Goal: Task Accomplishment & Management: Manage account settings

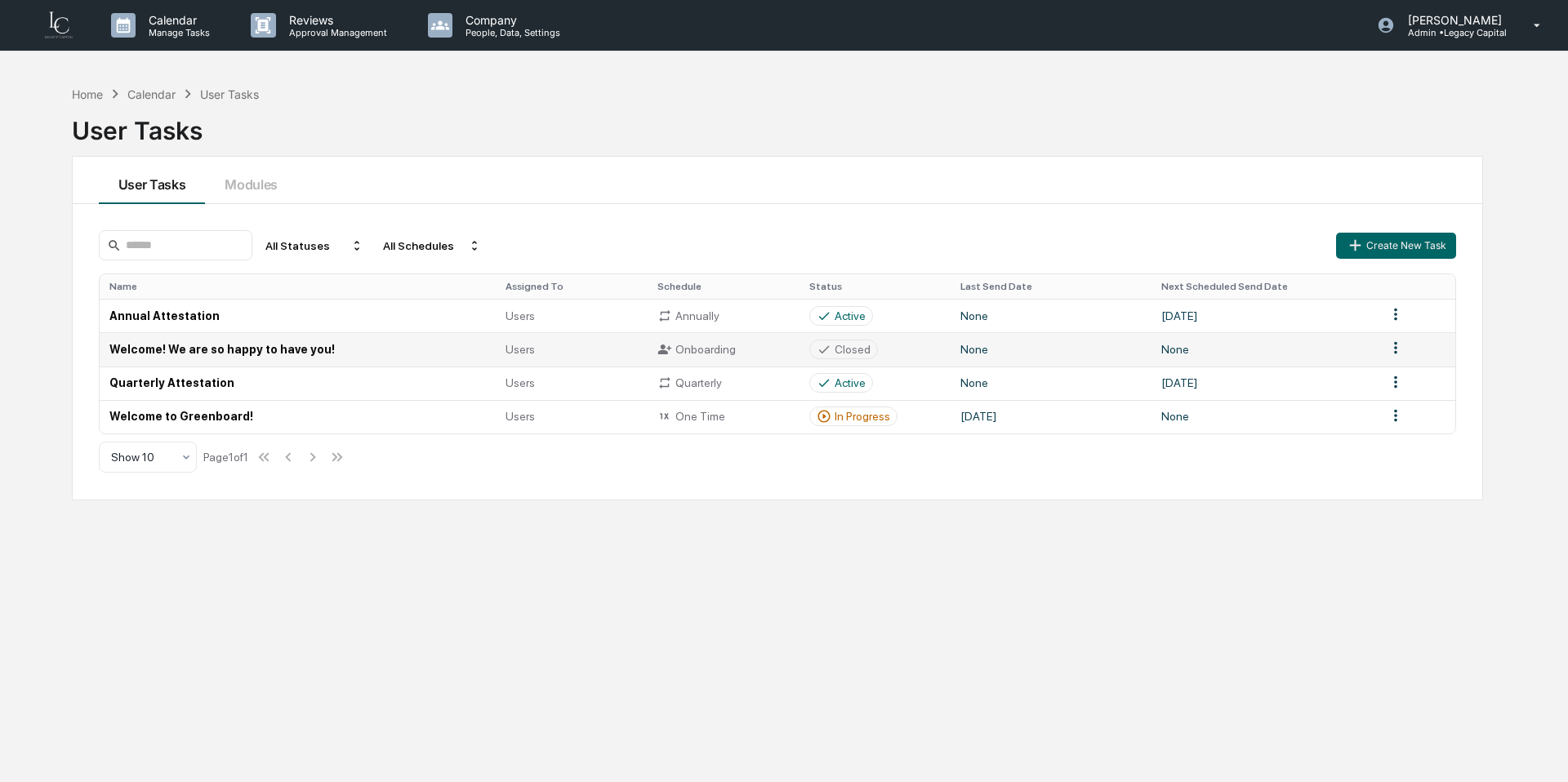
click at [350, 344] on td "Welcome! We are so happy to have you!" at bounding box center [298, 349] width 396 height 33
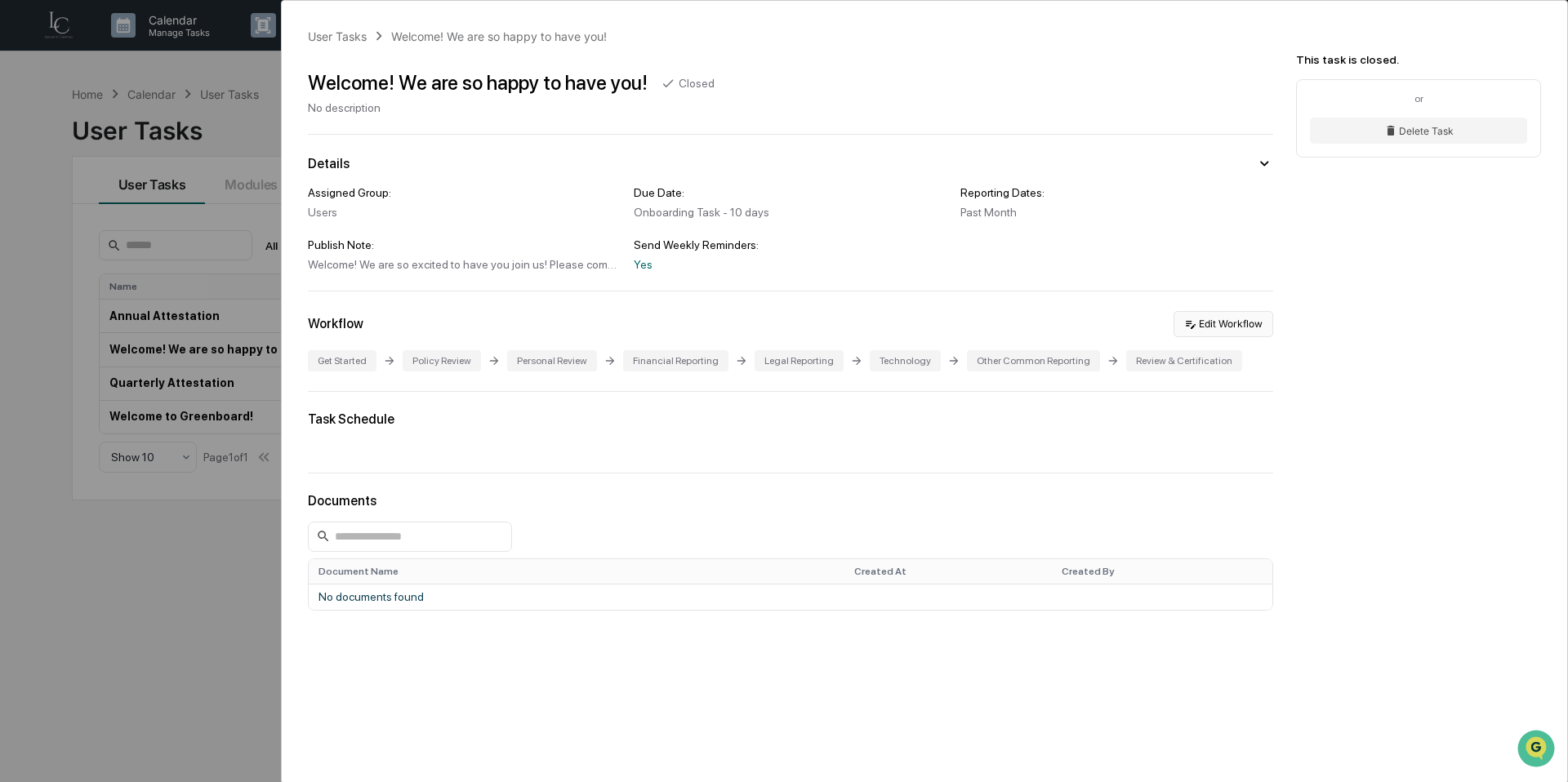
click at [1234, 329] on button "Edit Workflow" at bounding box center [1223, 324] width 100 height 26
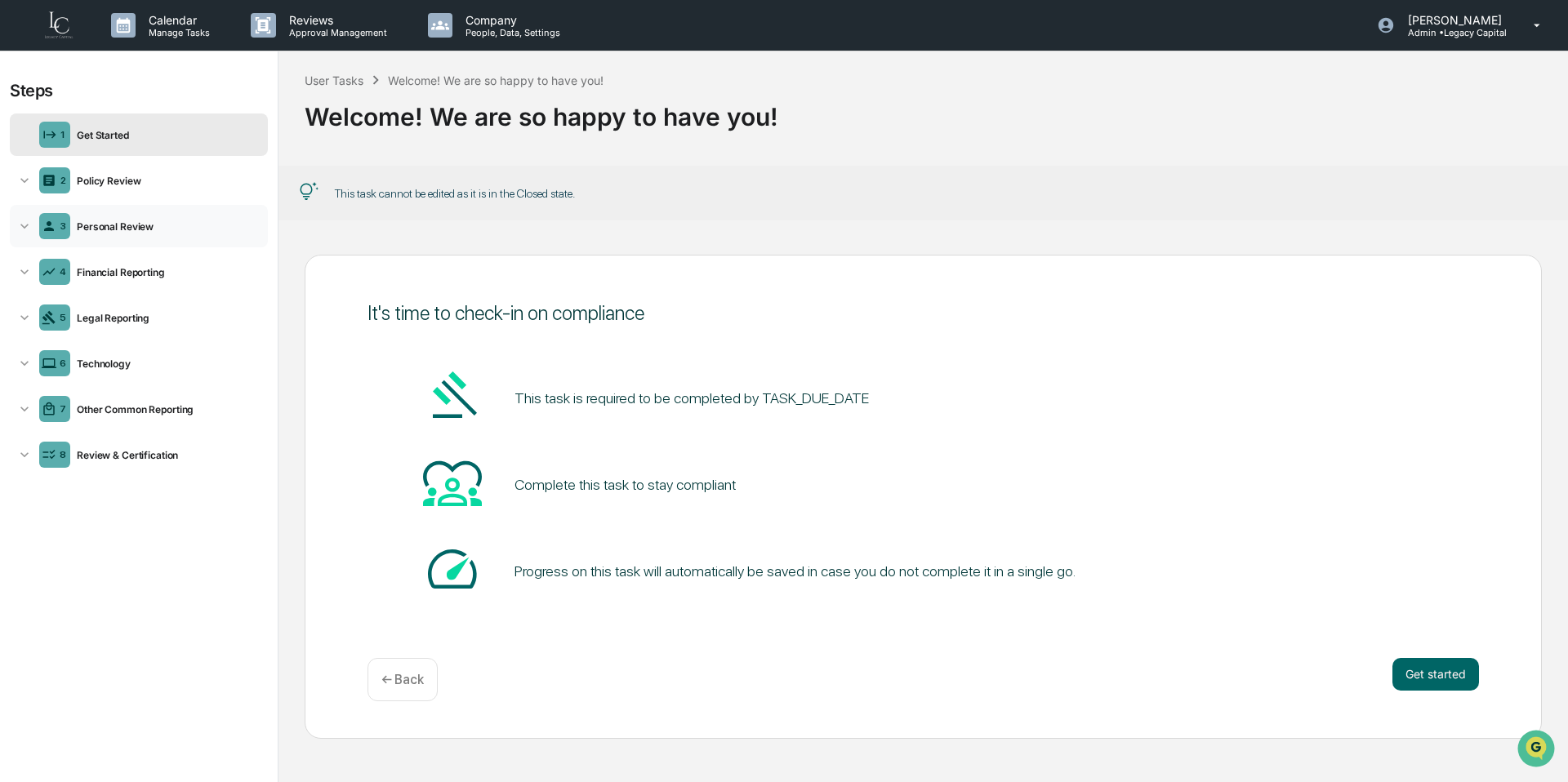
scroll to position [1, 0]
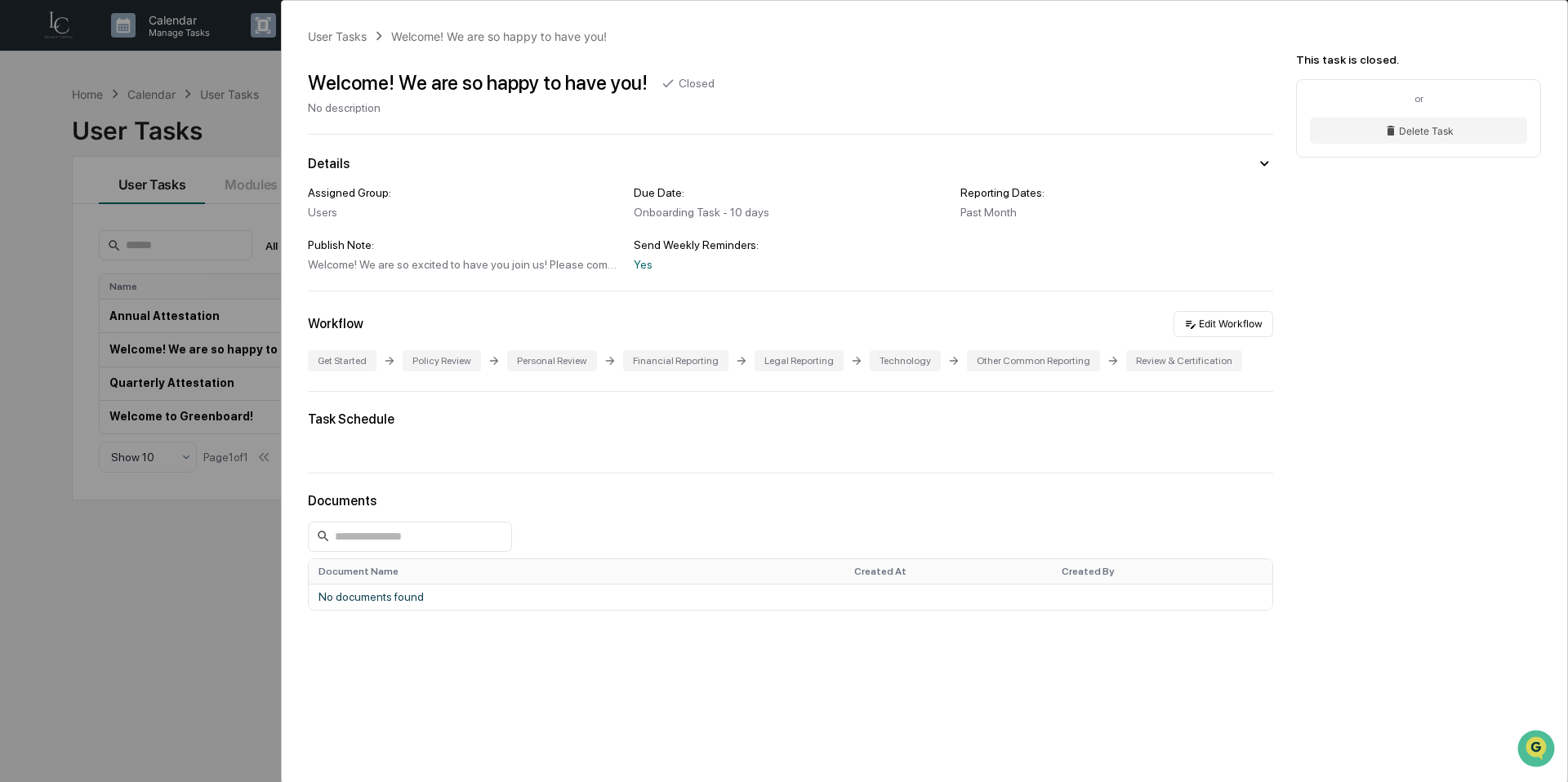
click at [241, 112] on div "User Tasks Welcome! We are so happy to have you! Welcome! We are so happy to ha…" at bounding box center [784, 391] width 1568 height 782
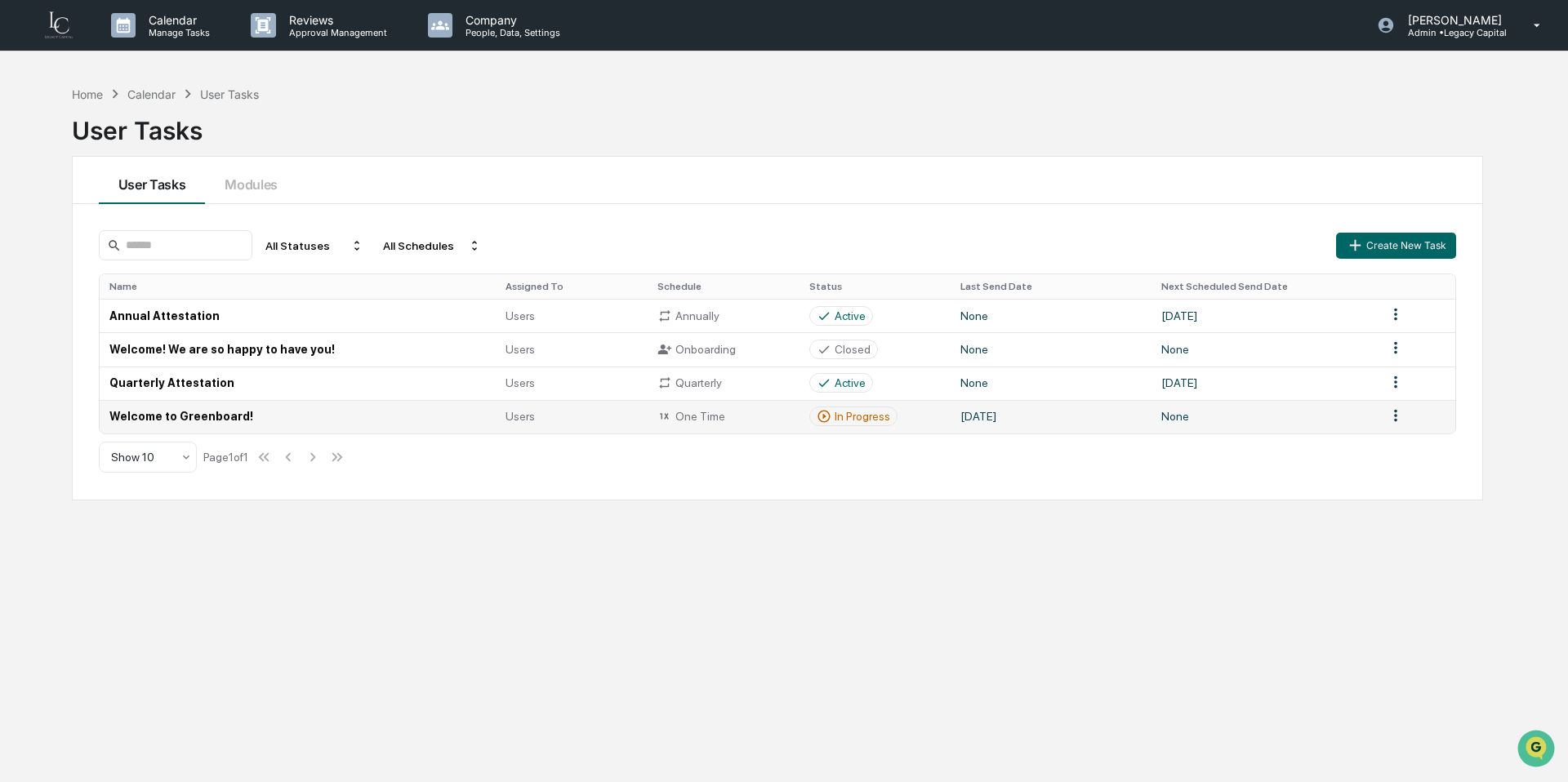
click at [237, 422] on td "Welcome to Greenboard!" at bounding box center [298, 417] width 396 height 33
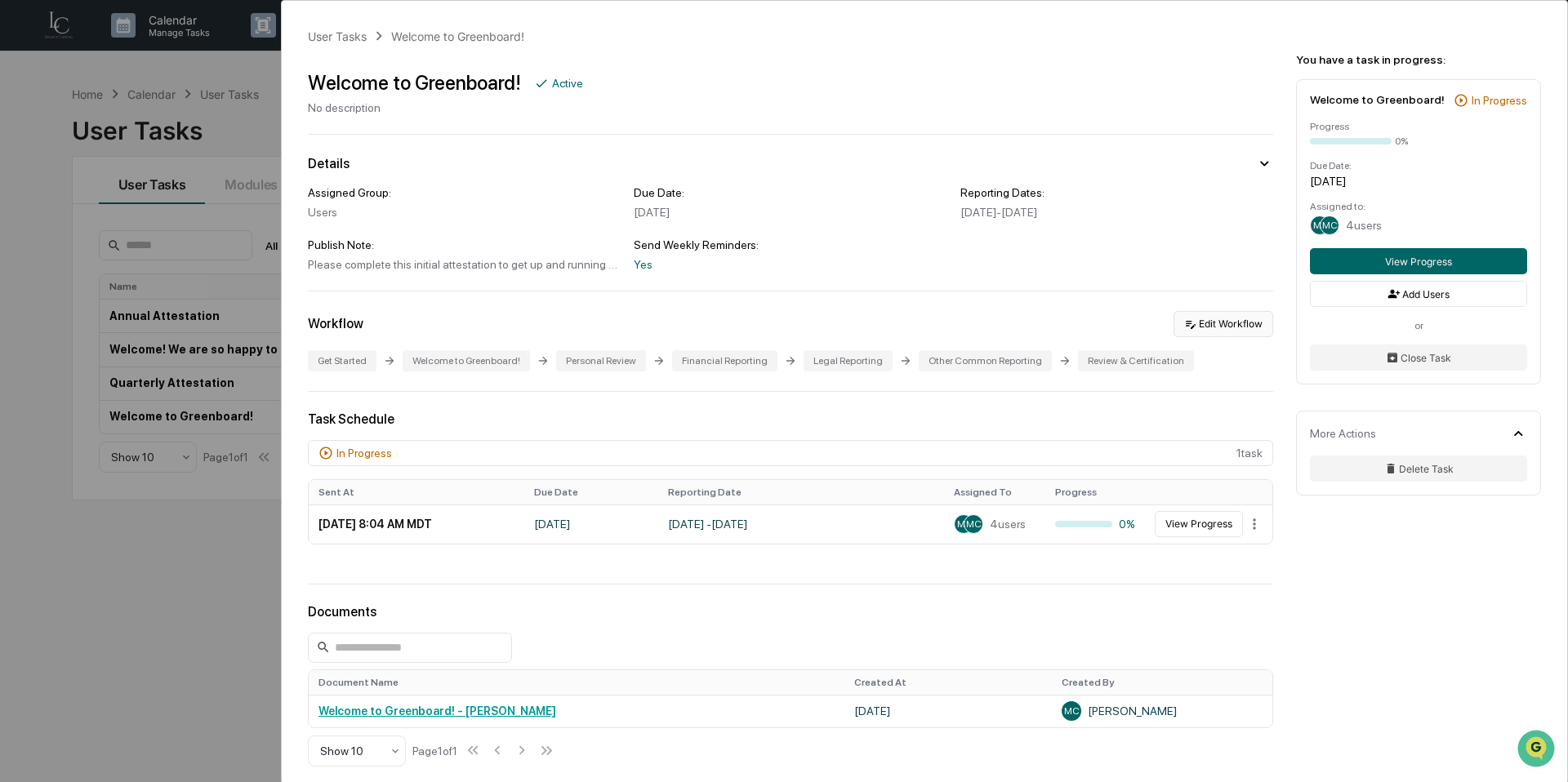
click at [1219, 332] on button "Edit Workflow" at bounding box center [1223, 324] width 100 height 26
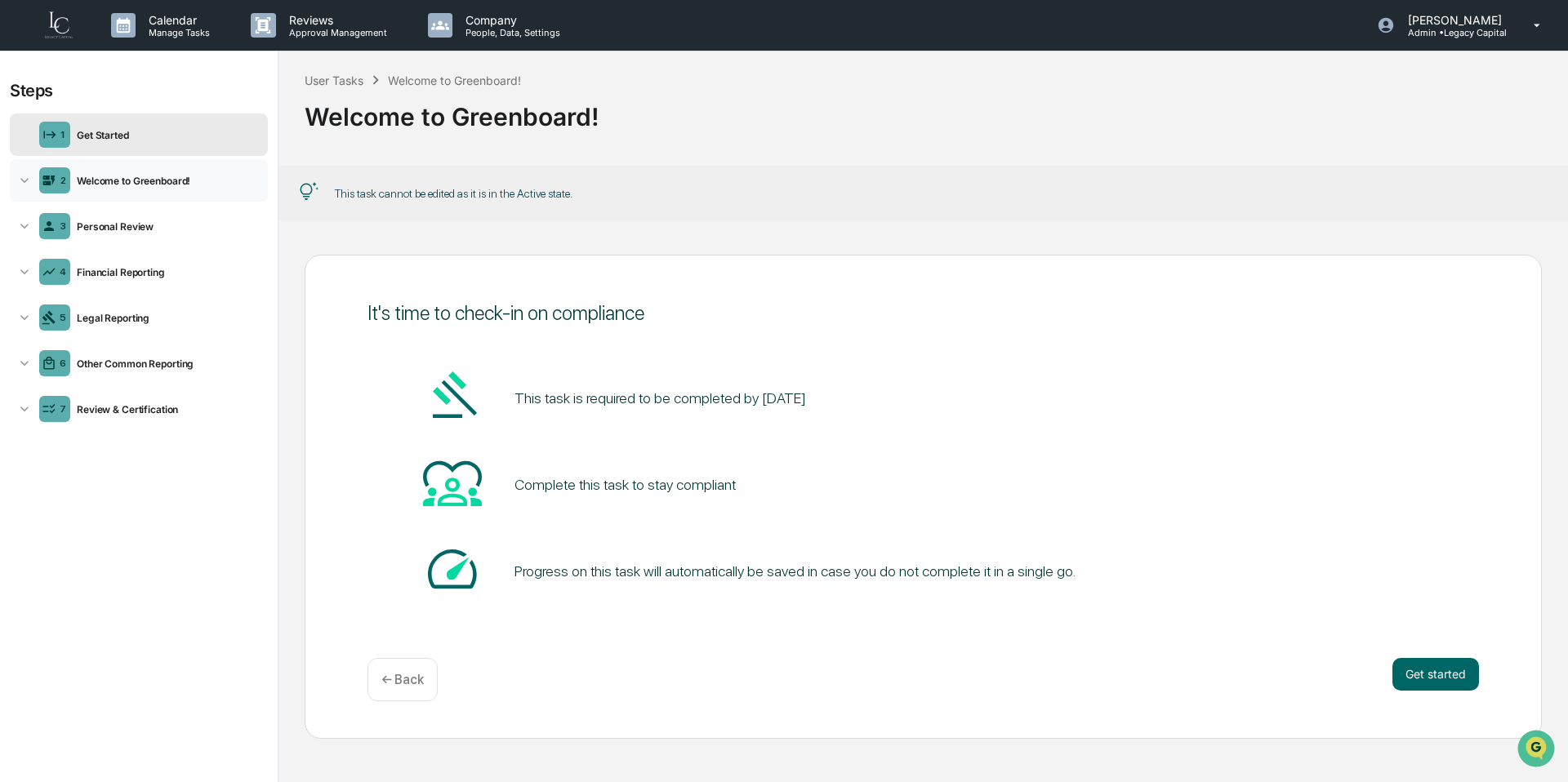
click at [207, 181] on div "Welcome to Greenboard!" at bounding box center [166, 181] width 191 height 12
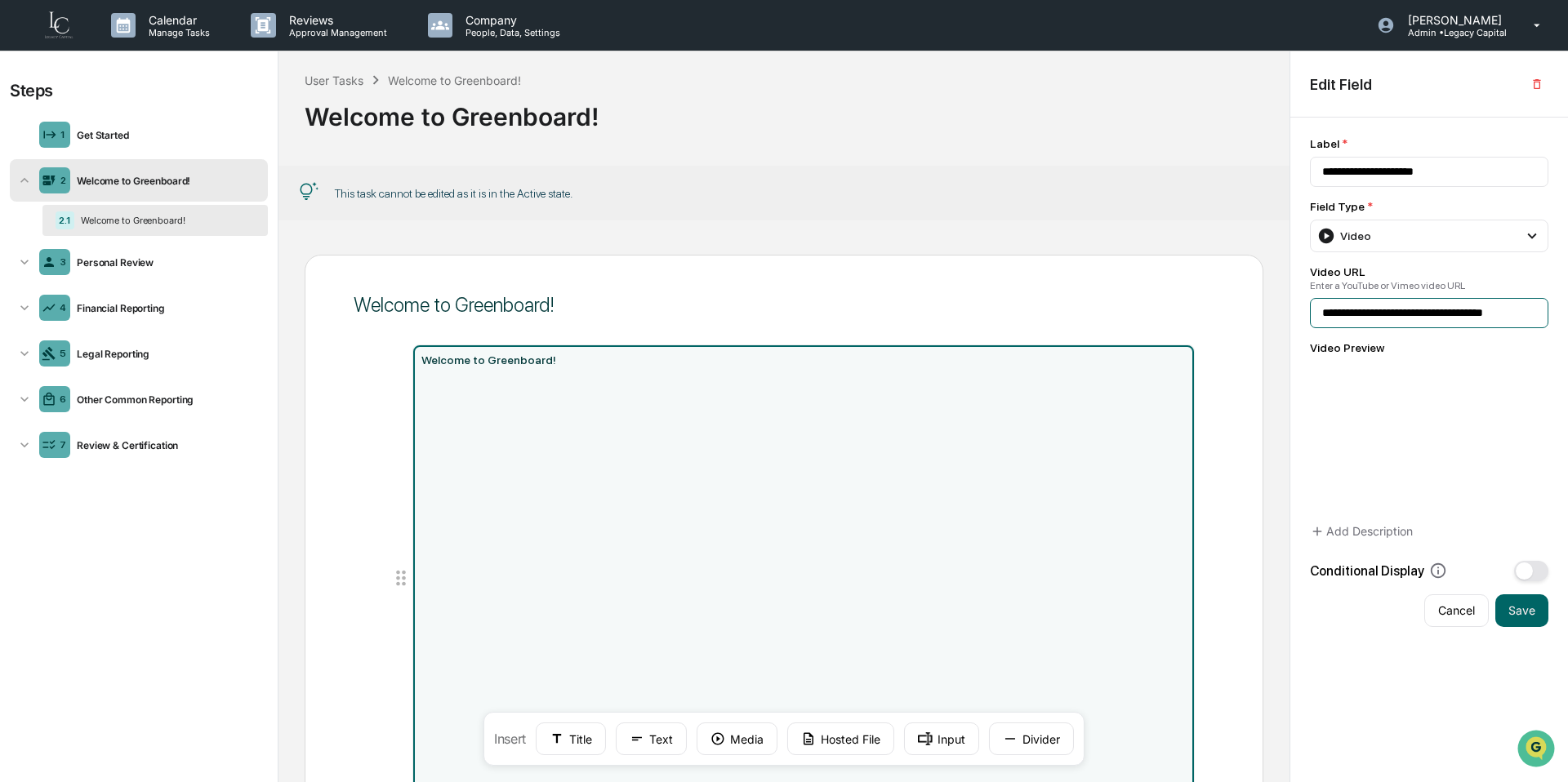
click at [1379, 328] on input "**********" at bounding box center [1429, 313] width 239 height 30
click at [1387, 319] on input "**********" at bounding box center [1429, 313] width 239 height 30
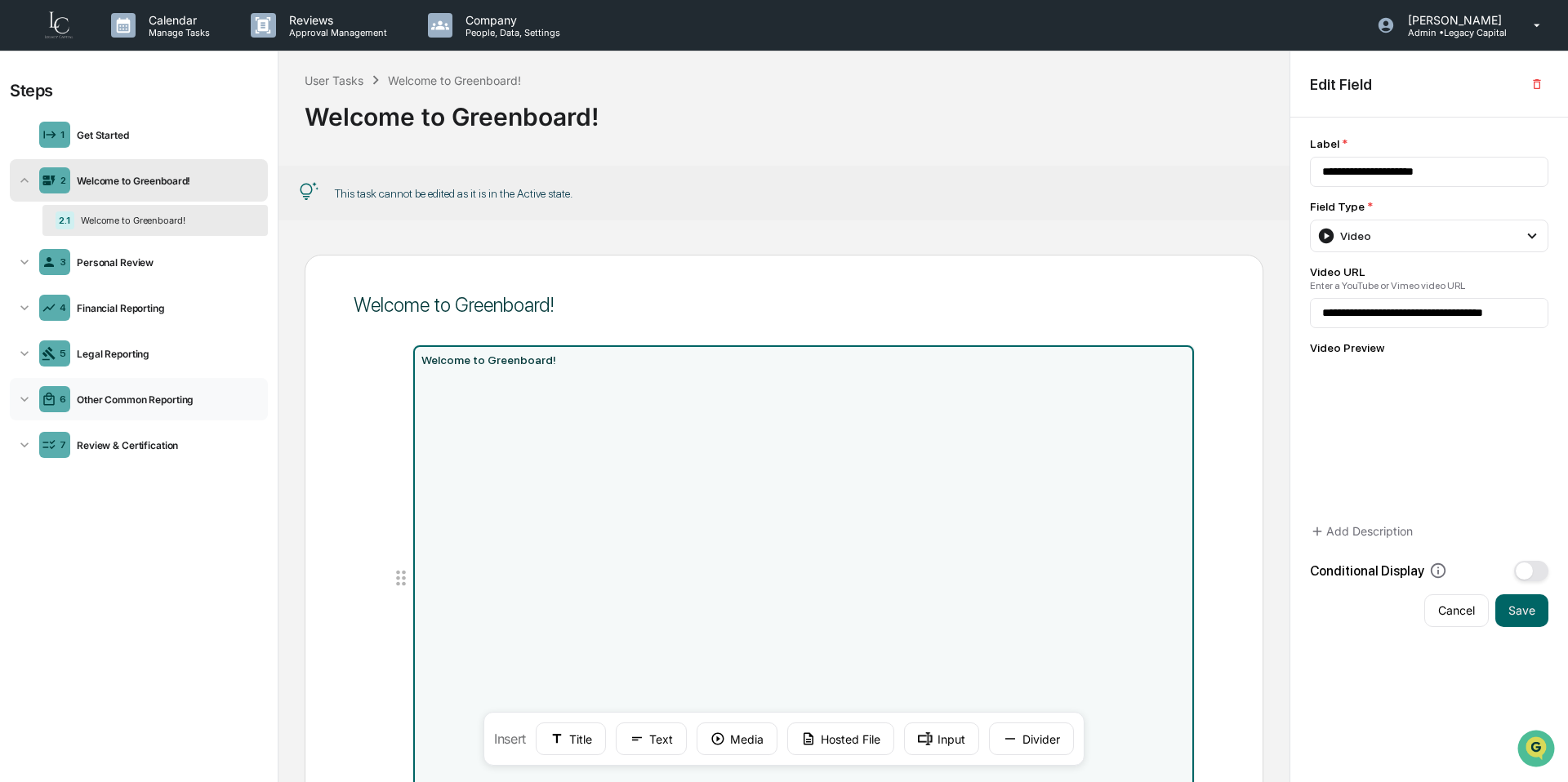
click at [179, 410] on div "6 Other Common Reporting" at bounding box center [139, 398] width 258 height 42
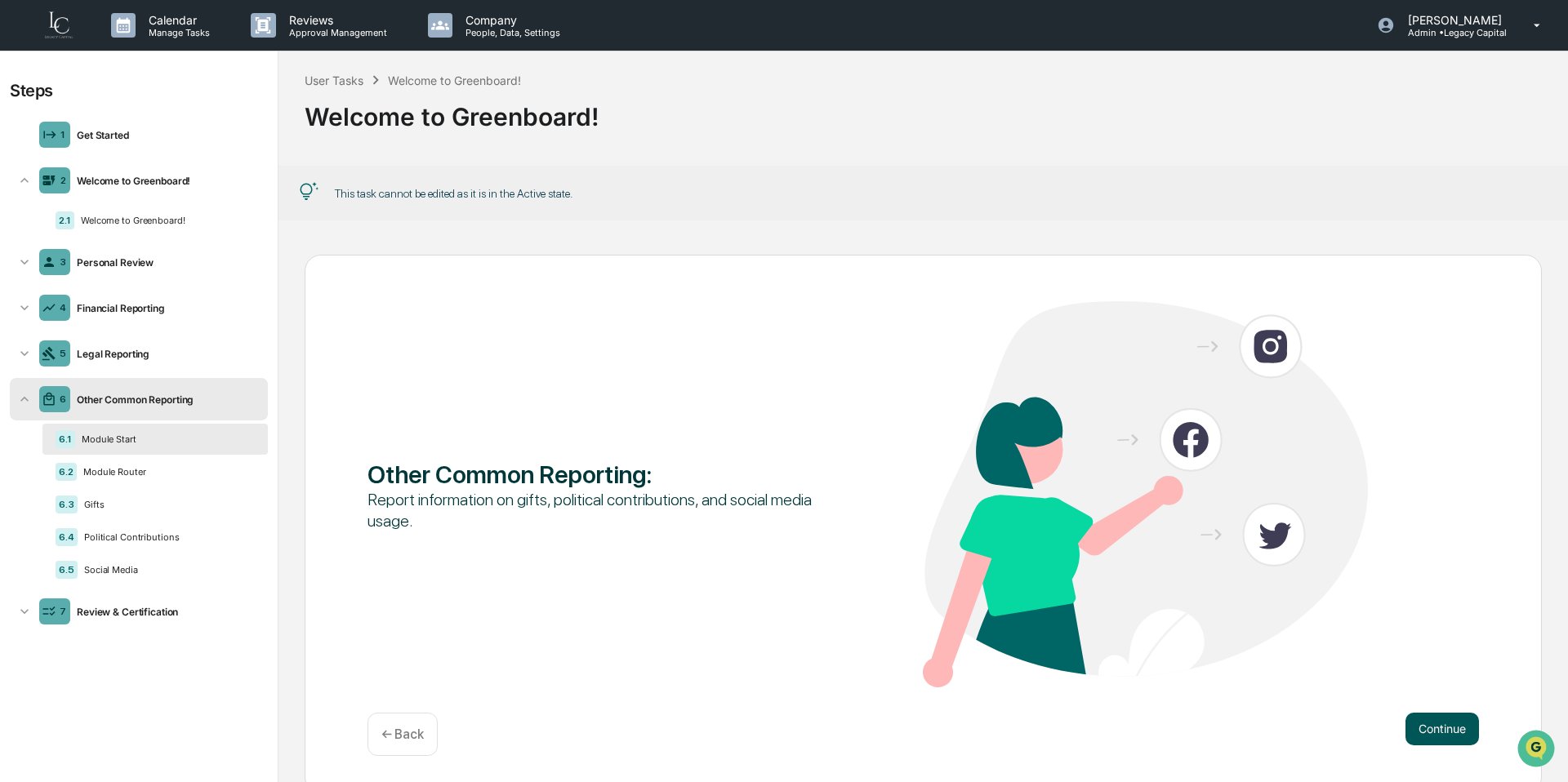
click at [1443, 728] on button "Continue" at bounding box center [1442, 729] width 73 height 32
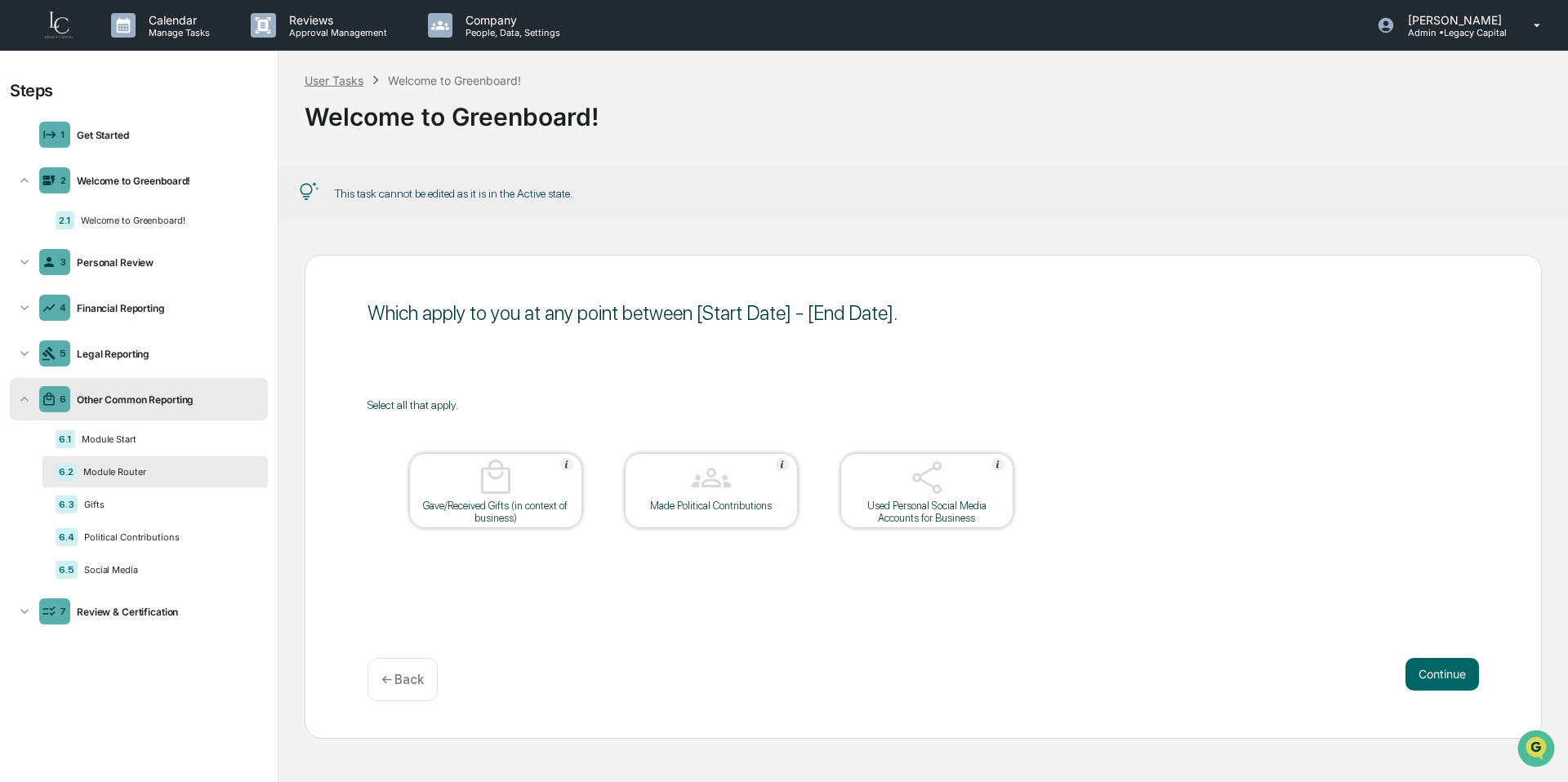
click at [351, 82] on div "User Tasks" at bounding box center [334, 80] width 59 height 14
